Goal: Navigation & Orientation: Find specific page/section

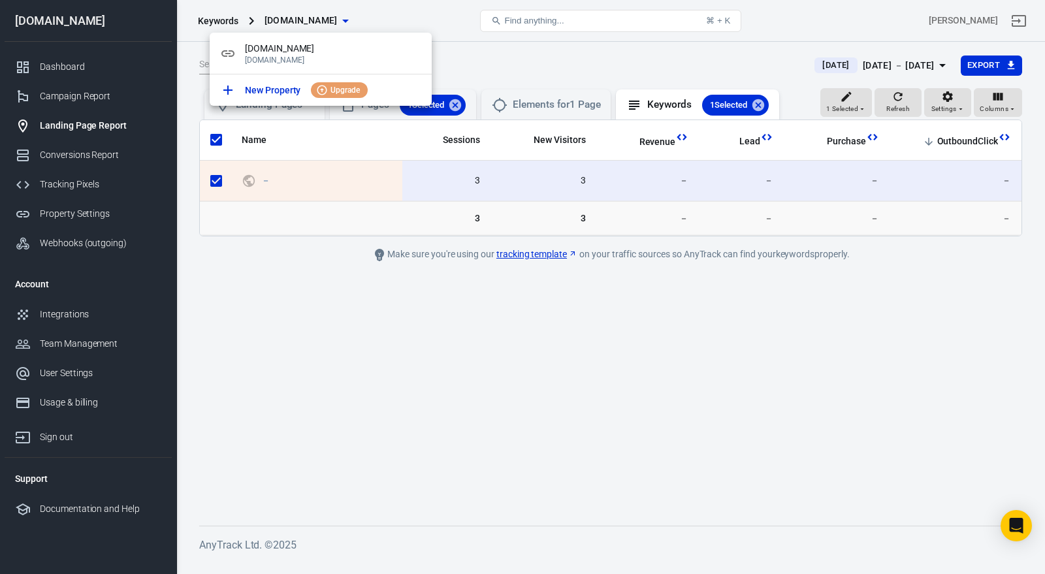
click at [325, 297] on div at bounding box center [522, 287] width 1045 height 574
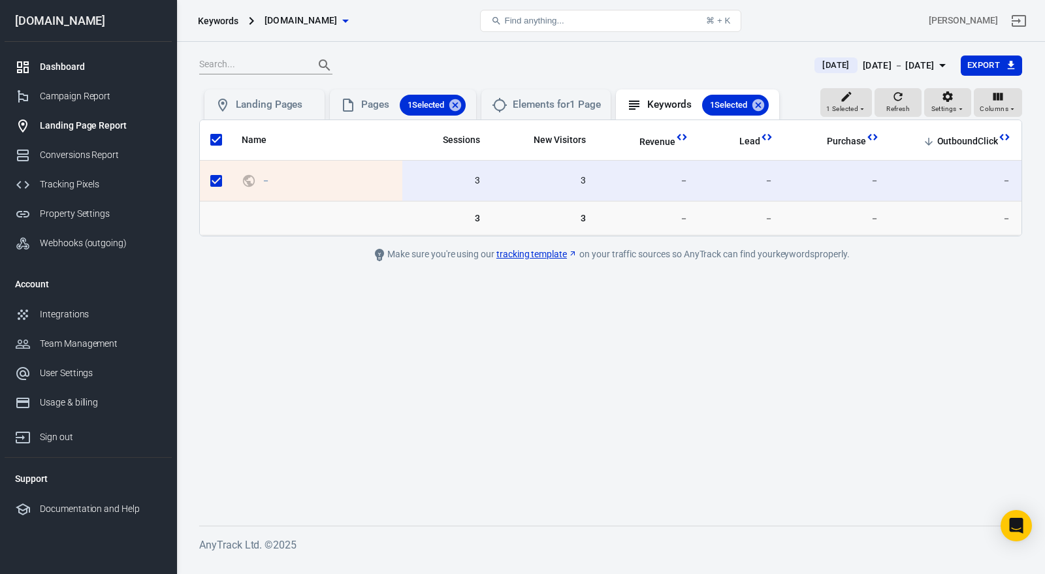
click at [75, 66] on div "Dashboard" at bounding box center [101, 67] width 122 height 14
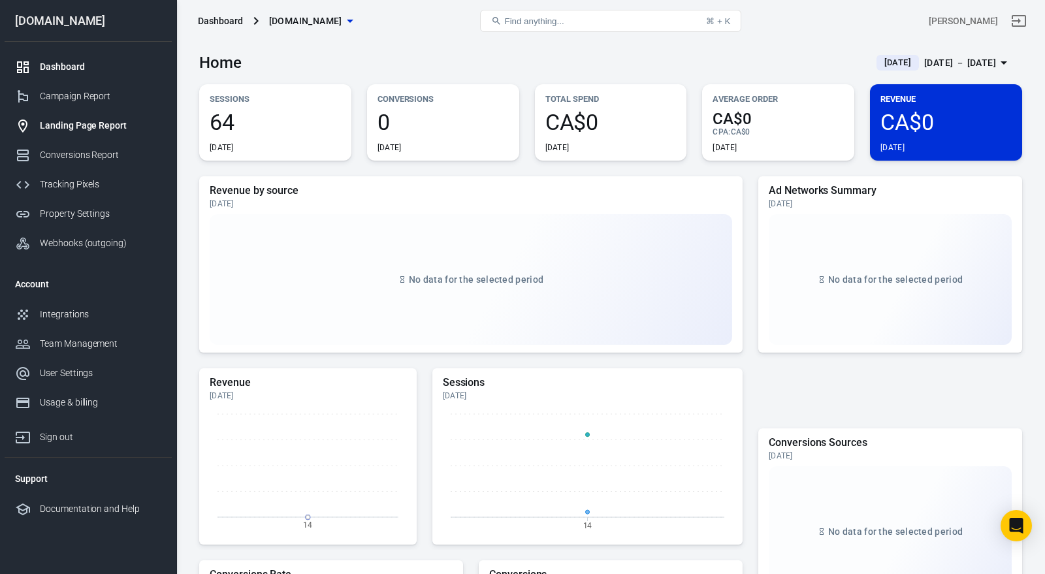
click at [123, 134] on link "Landing Page Report" at bounding box center [88, 125] width 167 height 29
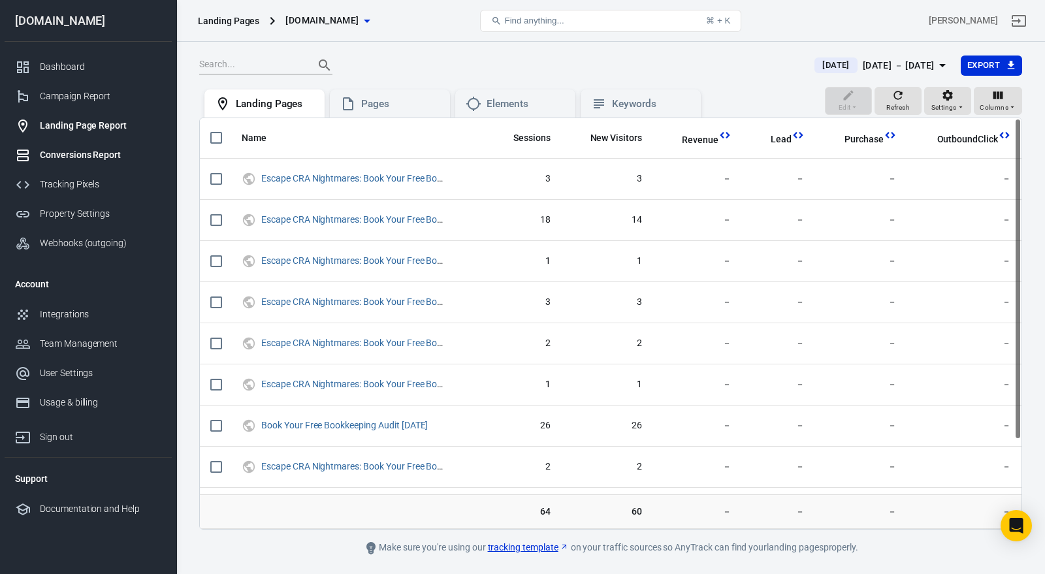
click at [128, 158] on div "Conversions Report" at bounding box center [101, 155] width 122 height 14
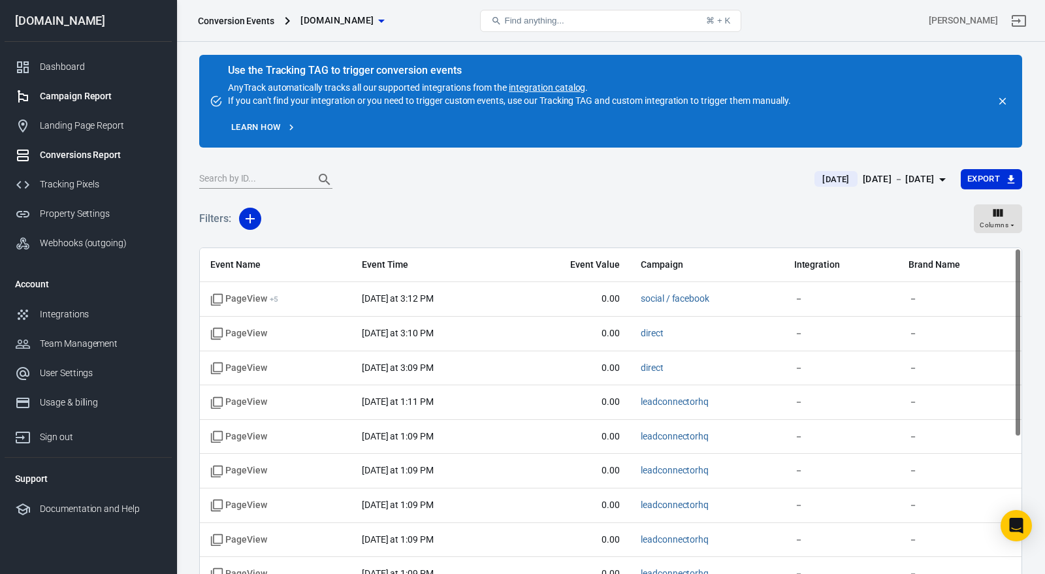
click at [99, 95] on div "Campaign Report" at bounding box center [101, 97] width 122 height 14
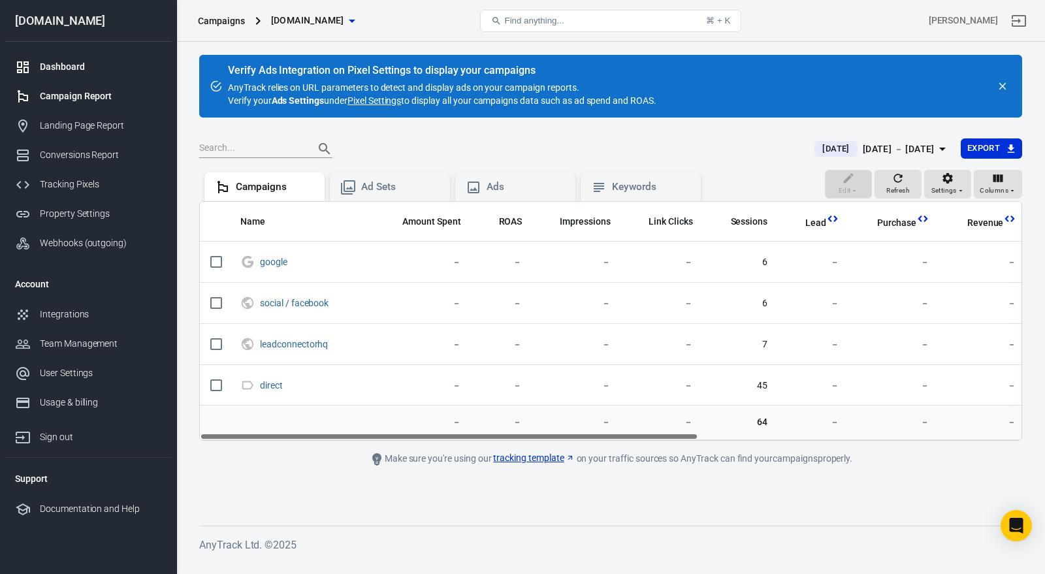
click at [91, 69] on div "Dashboard" at bounding box center [101, 67] width 122 height 14
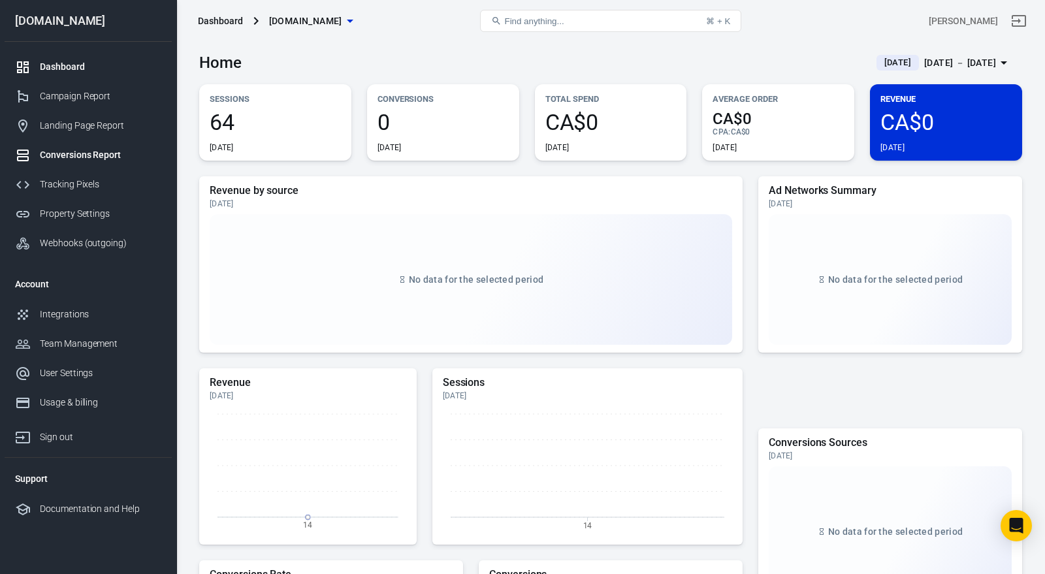
click at [104, 148] on link "Conversions Report" at bounding box center [88, 154] width 167 height 29
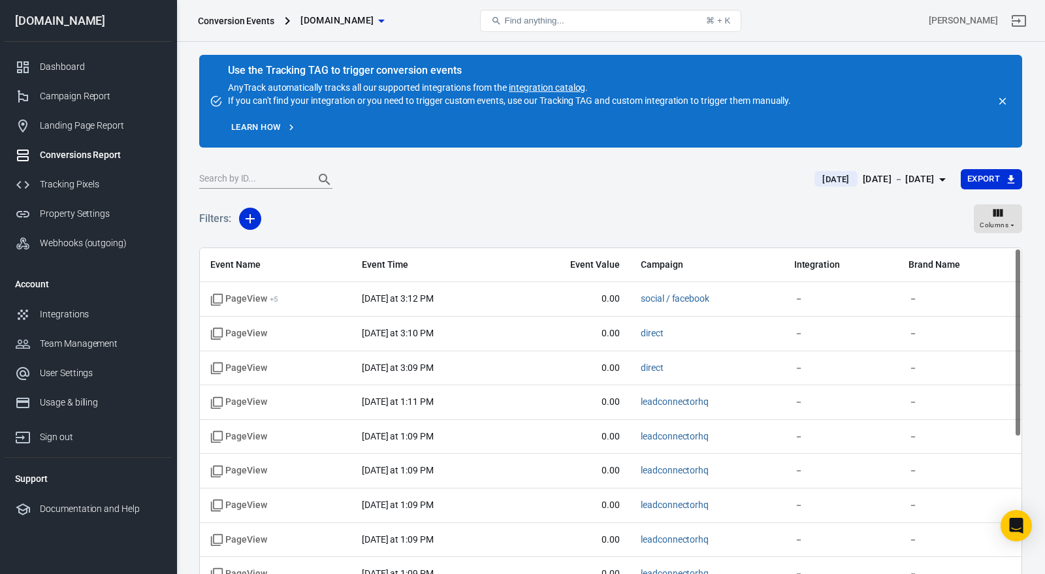
click at [385, 103] on div "Use the Tracking TAG to trigger conversion events AnyTrack automatically tracks…" at bounding box center [509, 86] width 563 height 42
click at [537, 84] on link "integration catalog" at bounding box center [547, 87] width 76 height 10
click at [97, 58] on link "Dashboard" at bounding box center [88, 66] width 167 height 29
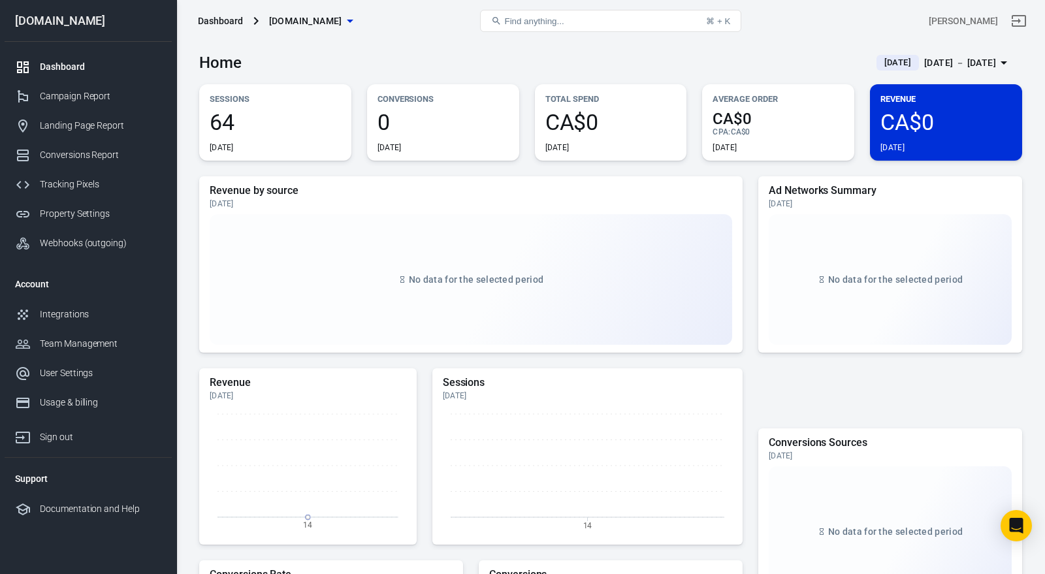
click at [318, 125] on span "64" at bounding box center [275, 122] width 131 height 22
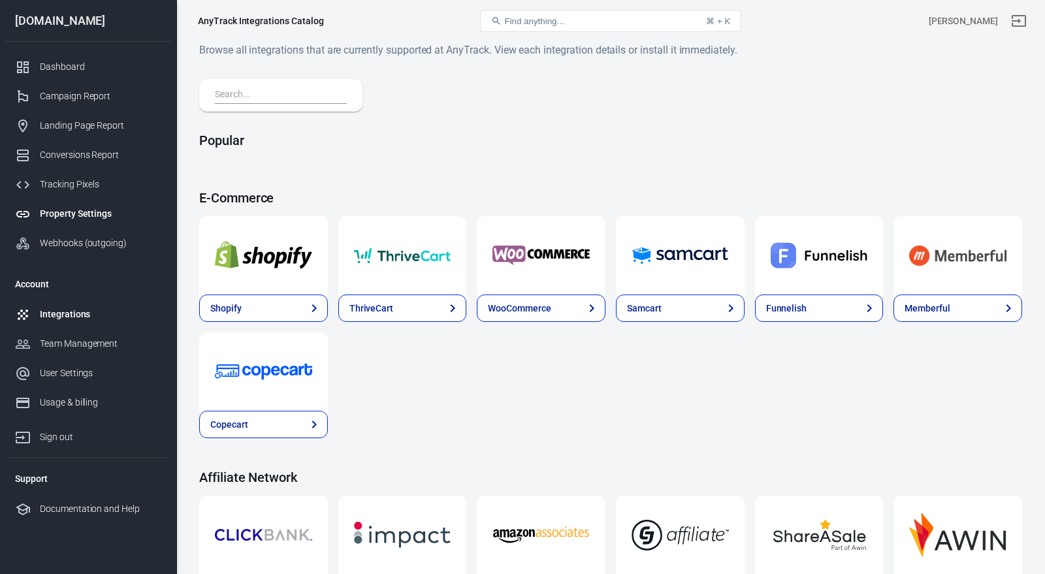
click at [112, 212] on div "Property Settings" at bounding box center [101, 214] width 122 height 14
